Goal: Navigation & Orientation: Find specific page/section

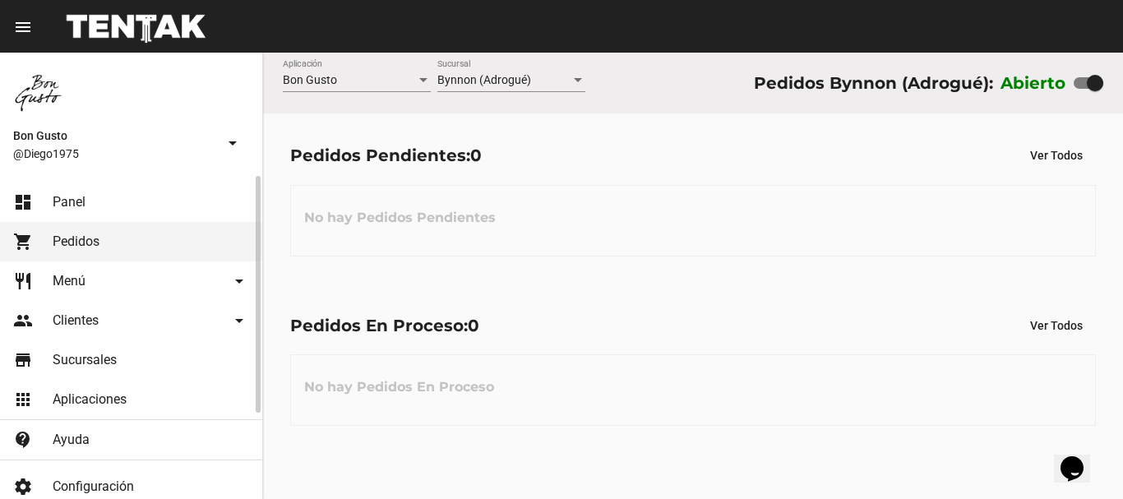
click at [89, 200] on link "dashboard Panel" at bounding box center [131, 201] width 262 height 39
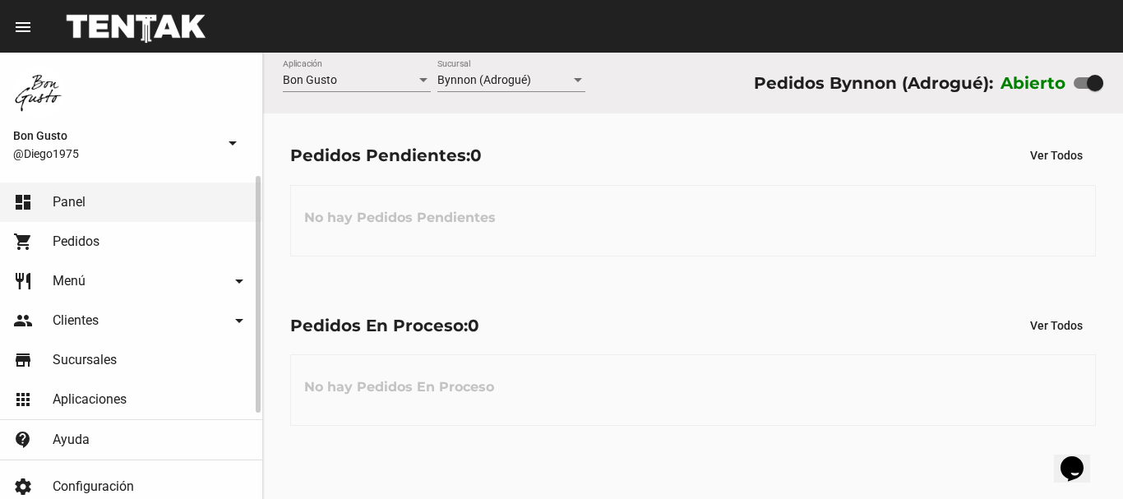
click at [97, 244] on span "Pedidos" at bounding box center [76, 241] width 47 height 16
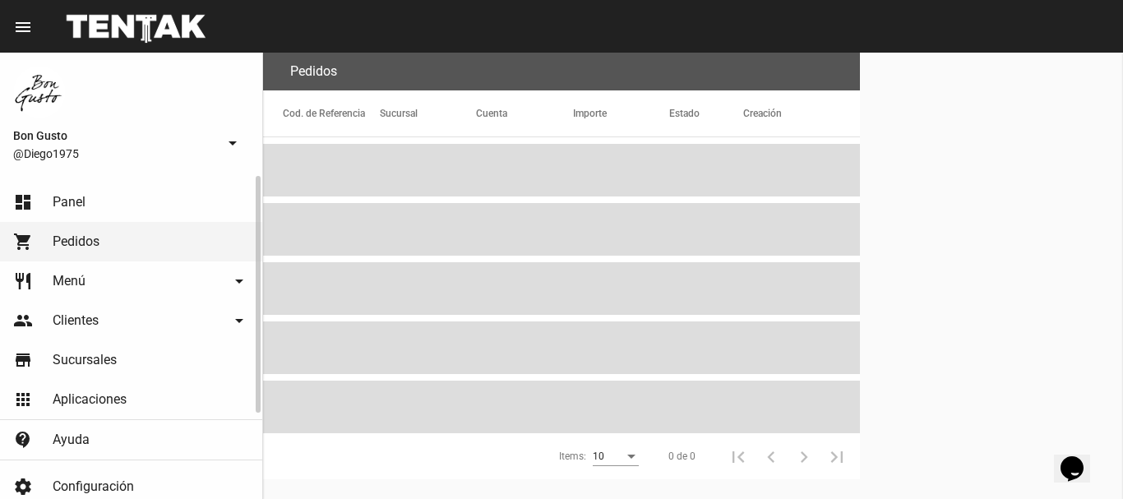
click at [92, 206] on link "dashboard Panel" at bounding box center [131, 201] width 262 height 39
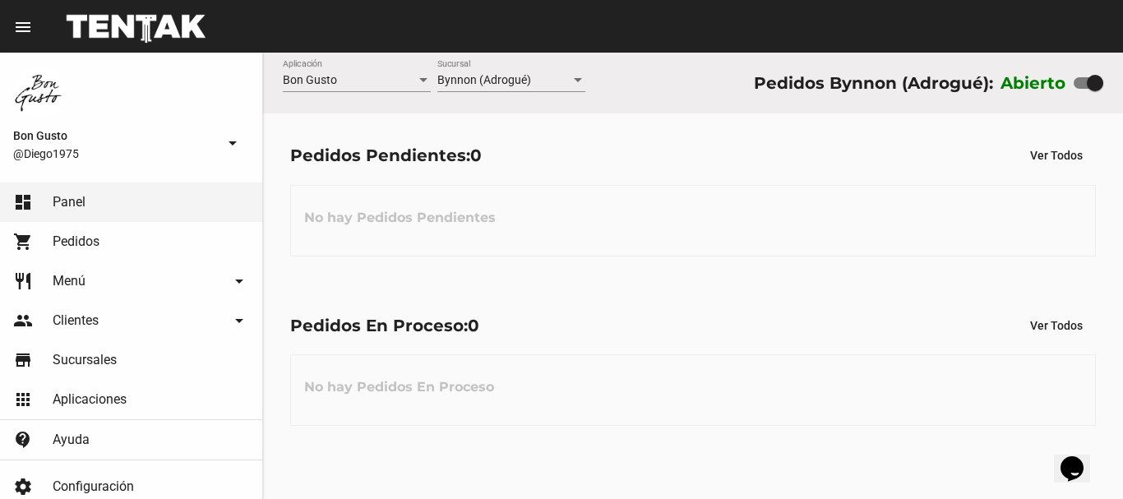
click at [558, 277] on div "Pedidos Pendientes: 0 Ver Todos No hay Pedidos Pendientes" at bounding box center [693, 197] width 860 height 169
